Goal: Task Accomplishment & Management: Complete application form

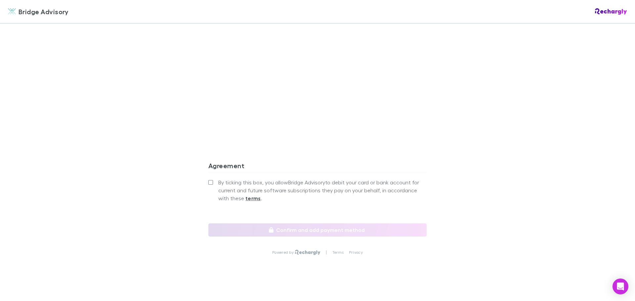
scroll to position [620, 0]
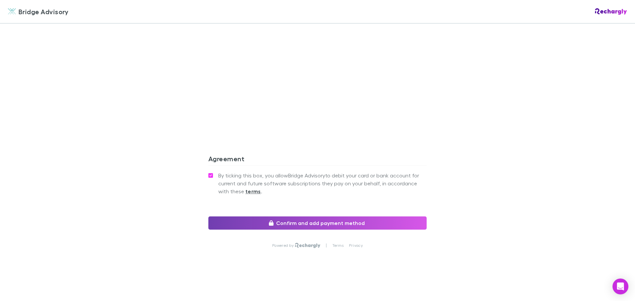
click at [333, 224] on button "Confirm and add payment method" at bounding box center [317, 223] width 218 height 13
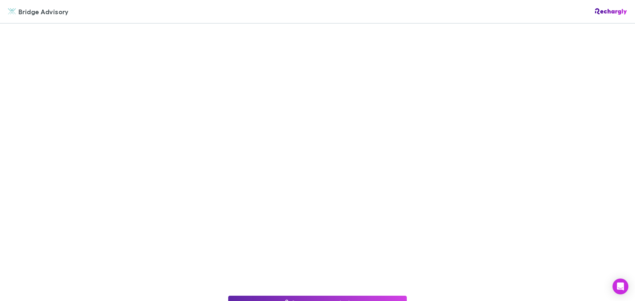
scroll to position [66, 0]
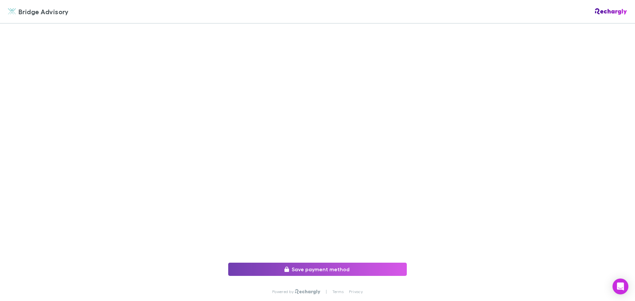
click at [297, 270] on button "Save payment method" at bounding box center [317, 269] width 179 height 13
